Goal: Task Accomplishment & Management: Manage account settings

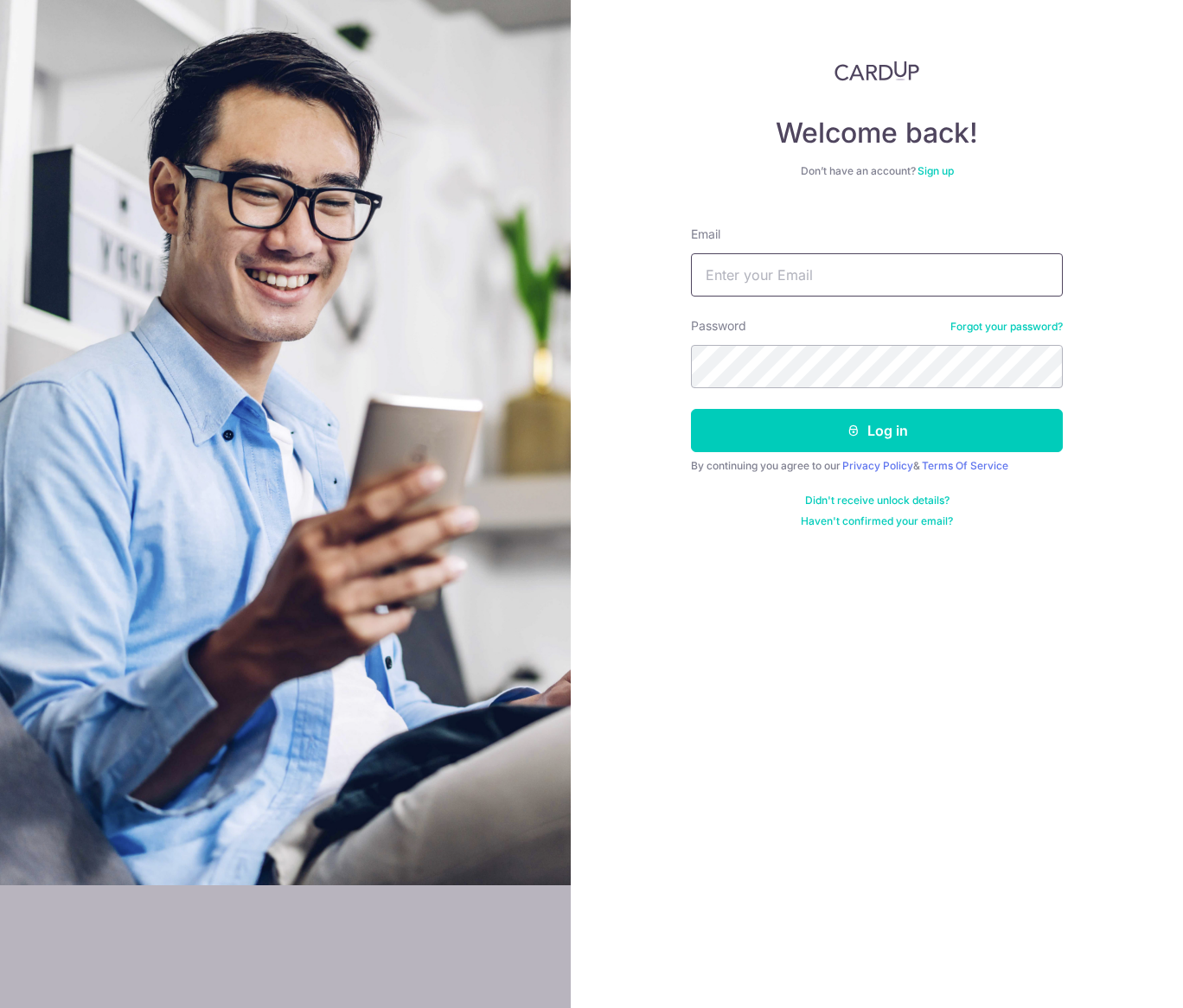
type input "[EMAIL_ADDRESS][DOMAIN_NAME]"
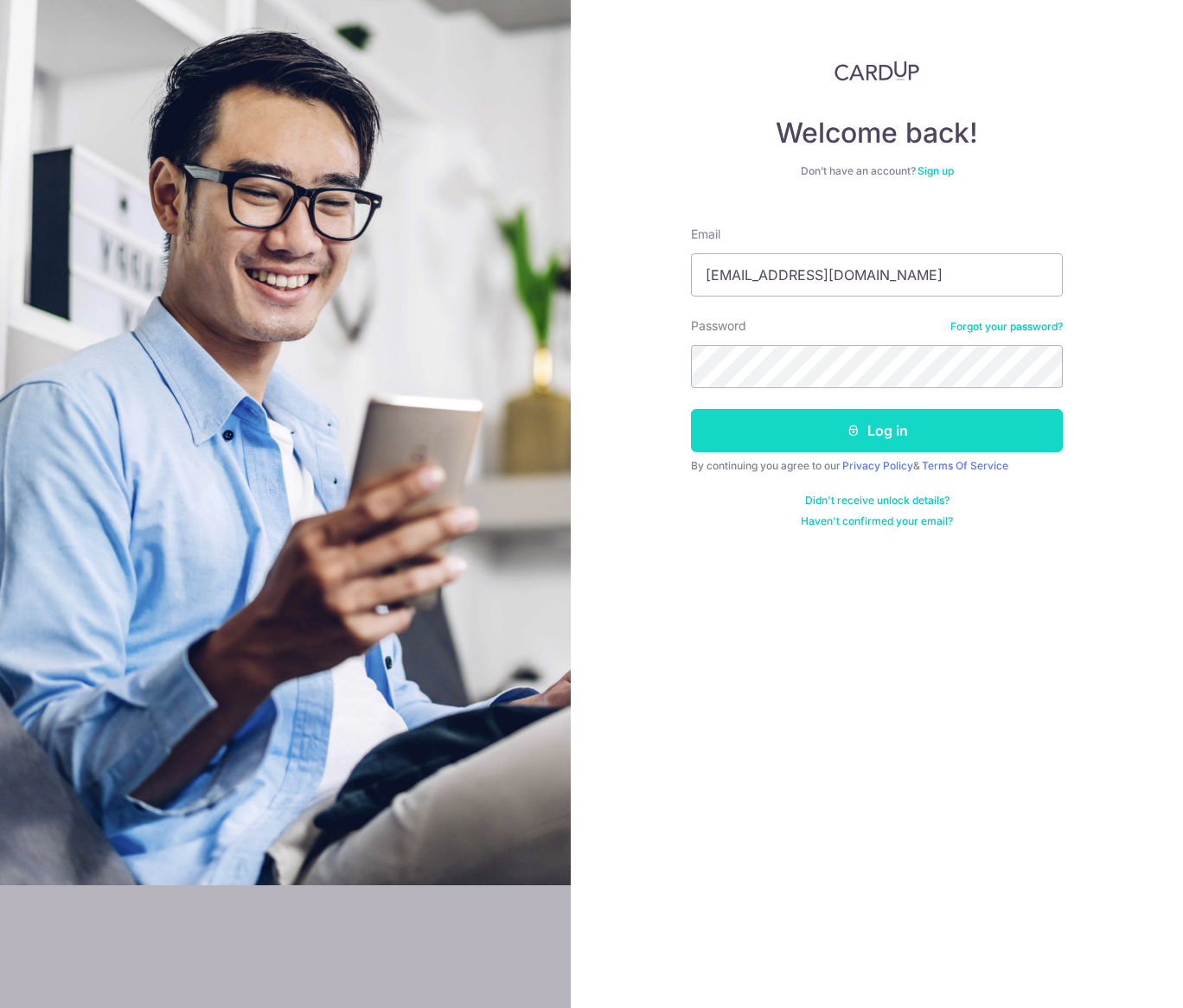
click at [870, 425] on button "Log in" at bounding box center [876, 431] width 372 height 43
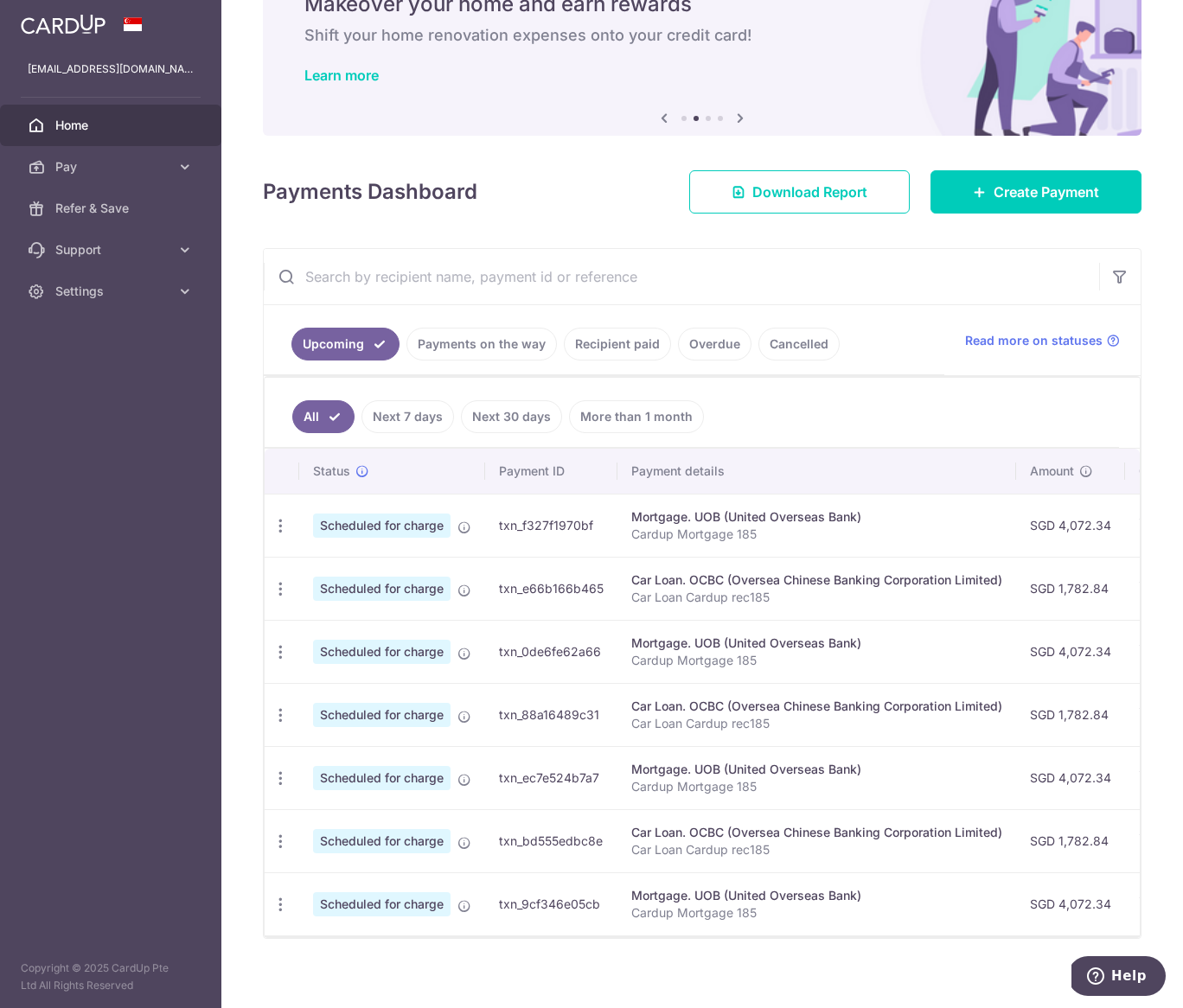
scroll to position [107, 0]
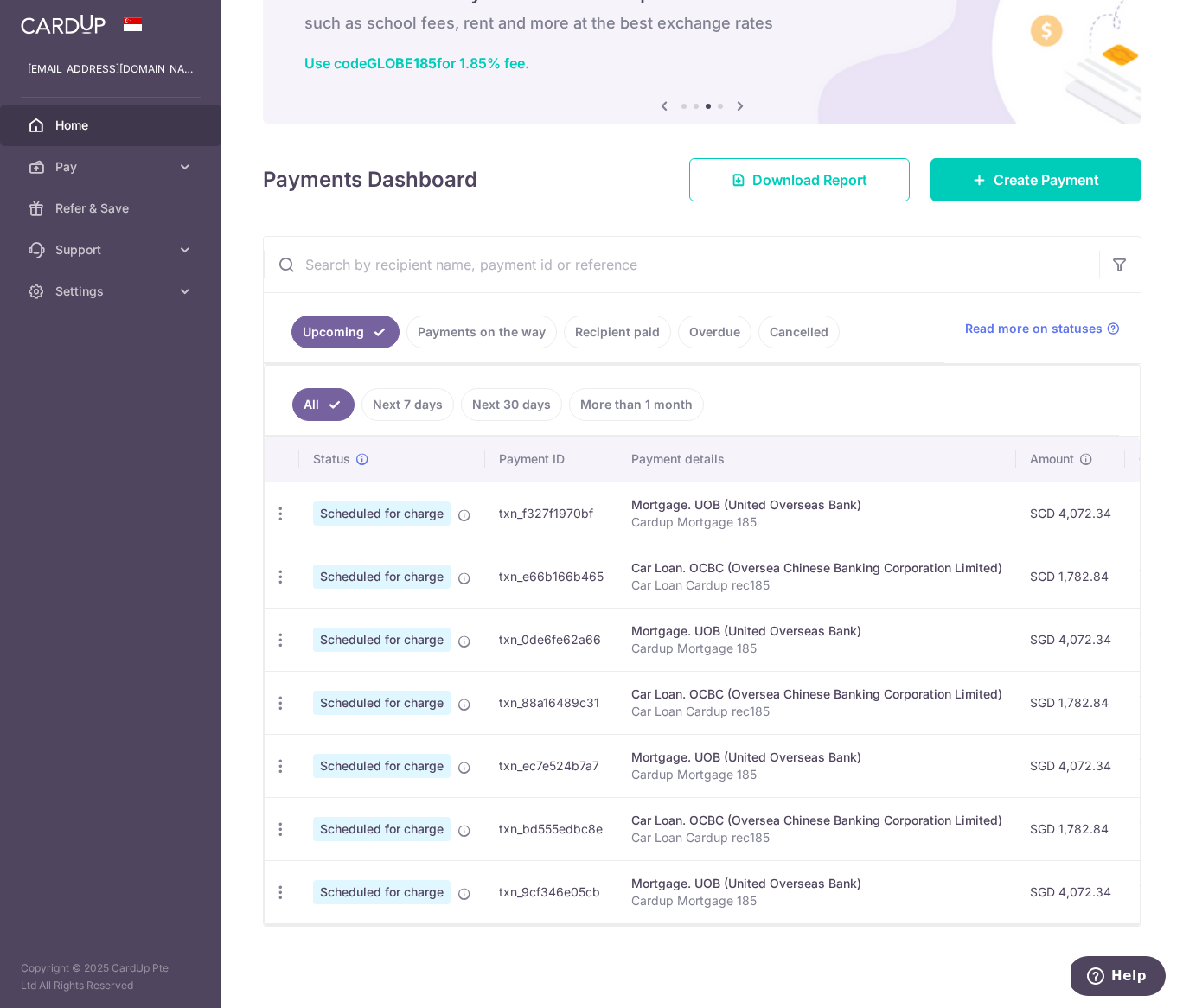
click at [599, 321] on link "Recipient paid" at bounding box center [617, 332] width 107 height 33
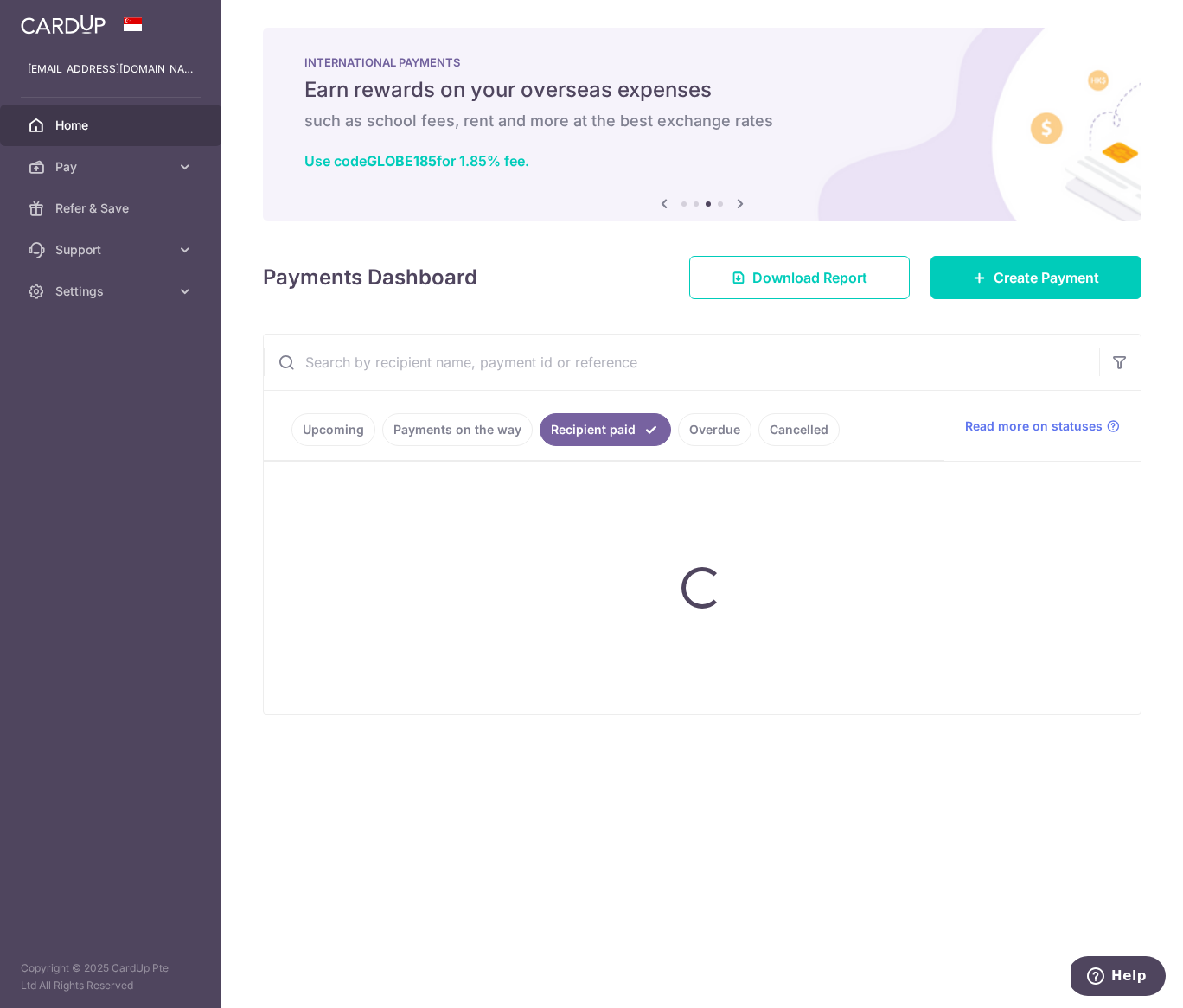
scroll to position [0, 0]
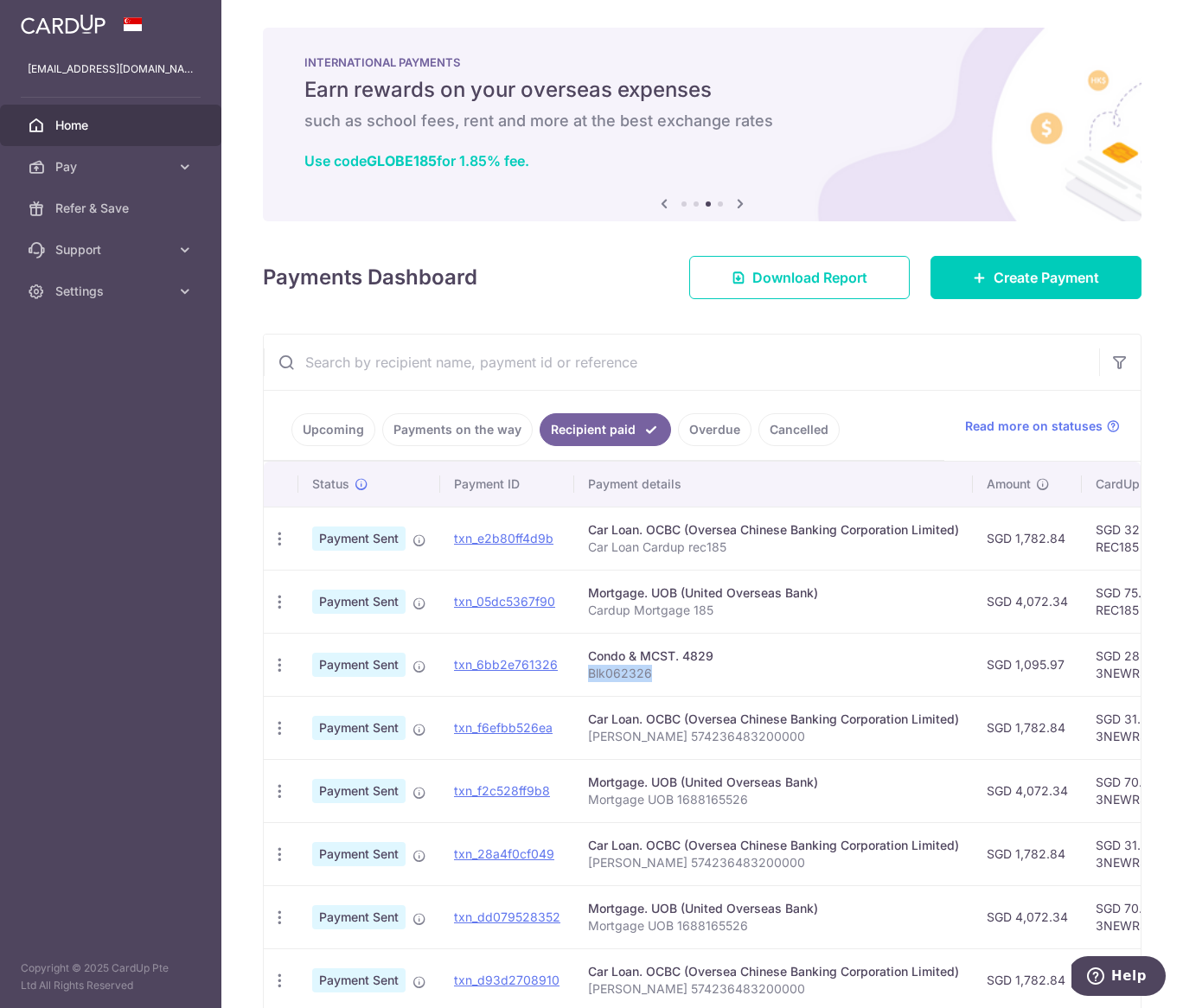
drag, startPoint x: 666, startPoint y: 676, endPoint x: 587, endPoint y: 672, distance: 79.1
click at [588, 672] on p "Blk062326" at bounding box center [774, 673] width 371 height 17
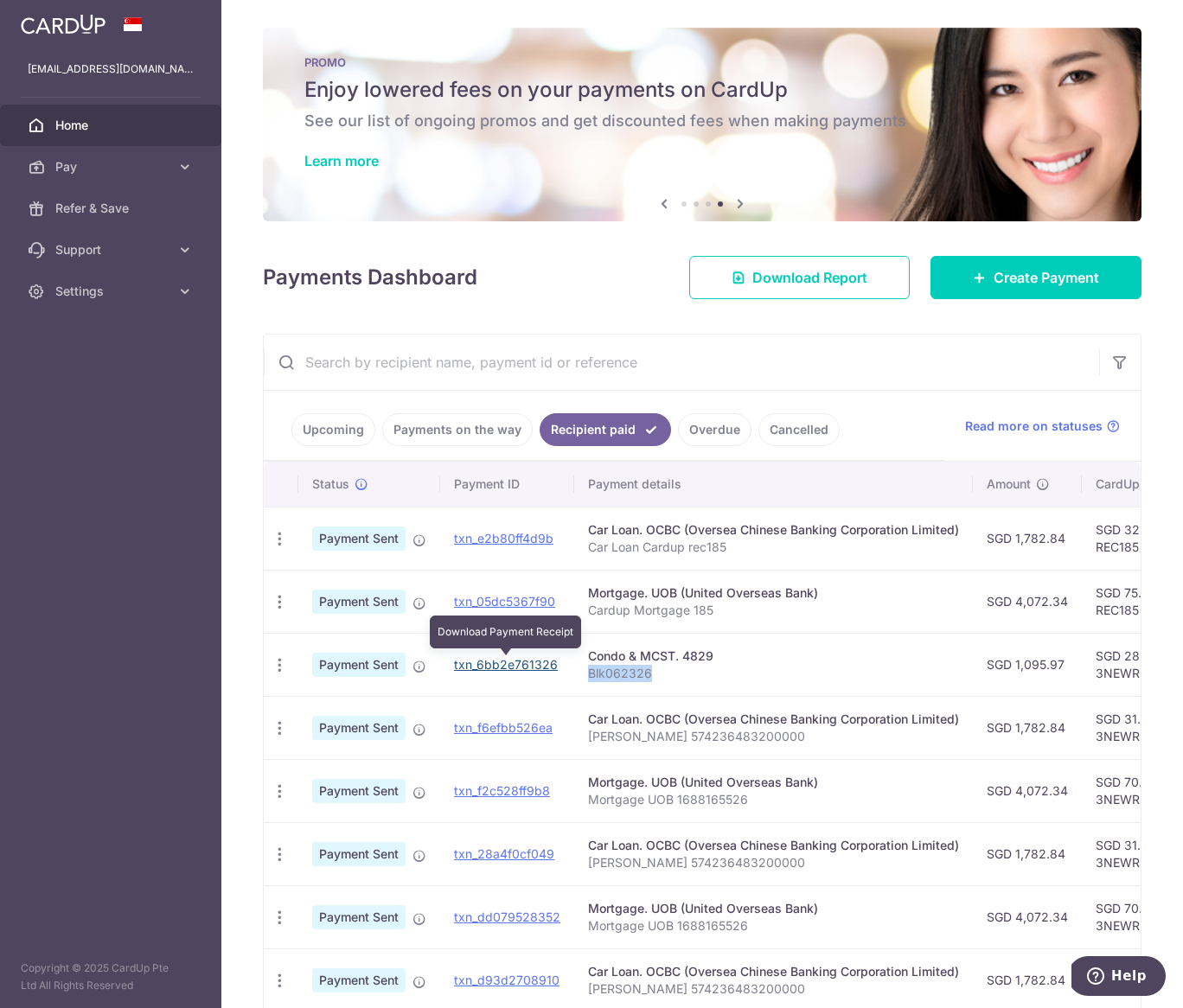
click at [516, 663] on link "txn_6bb2e761326" at bounding box center [506, 664] width 104 height 14
